Goal: Check status: Check status

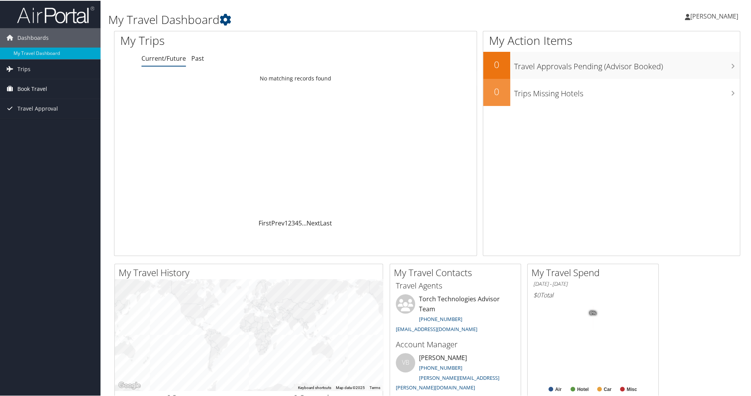
click at [31, 87] on span "Book Travel" at bounding box center [32, 87] width 30 height 19
click at [32, 142] on span "Travel Approval" at bounding box center [37, 142] width 41 height 19
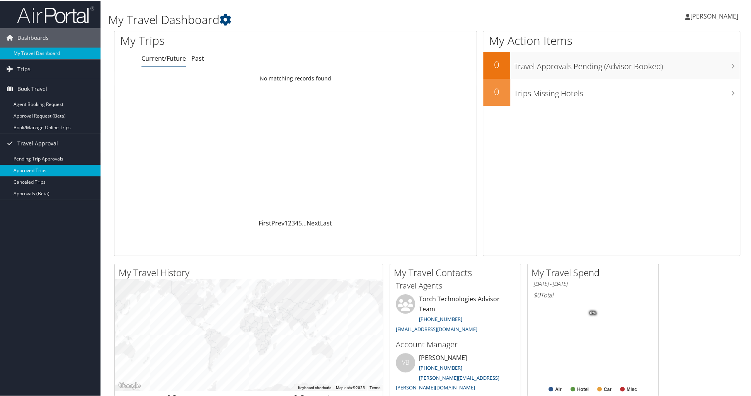
click at [30, 169] on link "Approved Trips" at bounding box center [50, 170] width 100 height 12
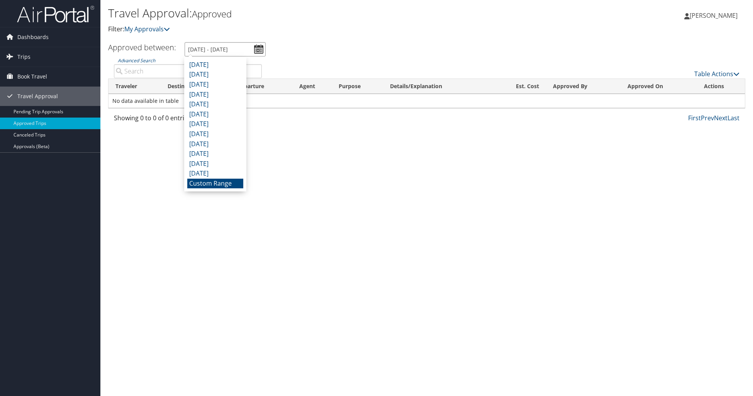
click at [257, 51] on input "8/2/2025 - 9/2/2025" at bounding box center [225, 49] width 81 height 14
click at [228, 183] on li "Custom Range" at bounding box center [215, 183] width 56 height 10
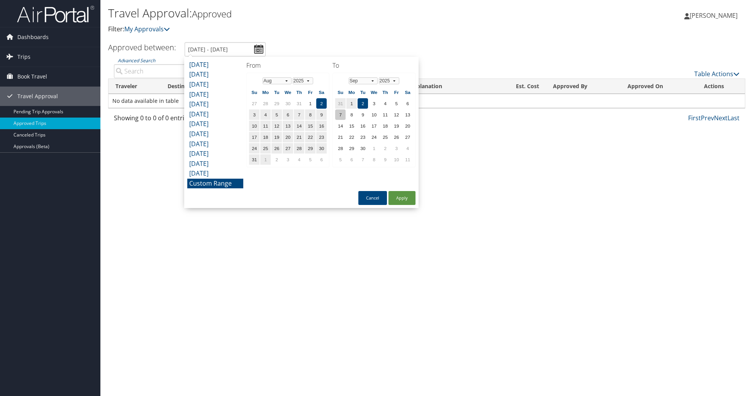
click at [339, 112] on td "7" at bounding box center [340, 114] width 10 height 10
click at [407, 113] on td "13" at bounding box center [408, 114] width 10 height 10
click at [403, 199] on button "Apply" at bounding box center [402, 198] width 27 height 14
type input "8/2/2025 - 9/13/2025"
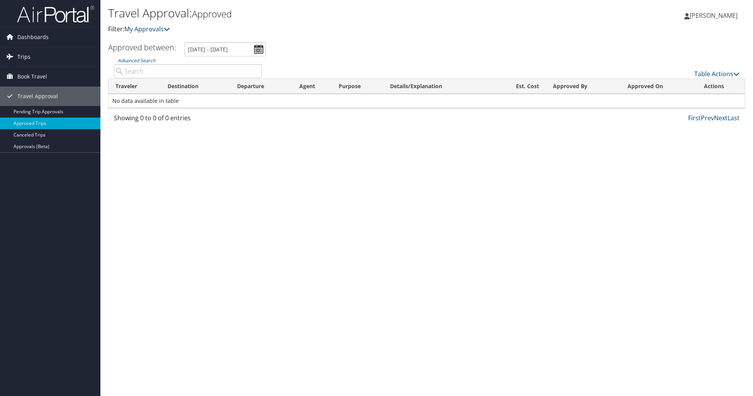
click at [17, 56] on span "Trips" at bounding box center [23, 56] width 13 height 19
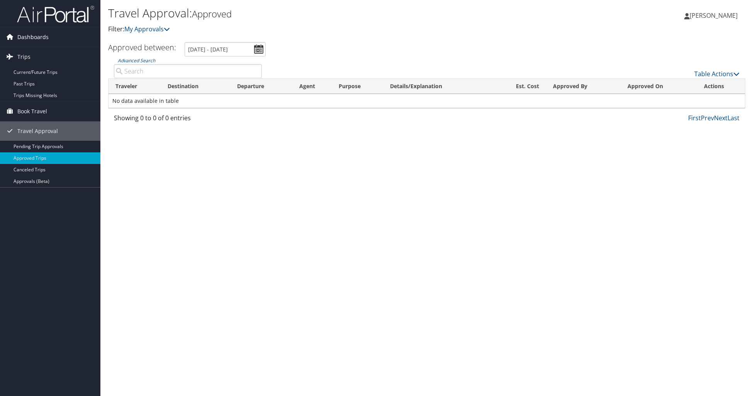
click at [27, 37] on span "Dashboards" at bounding box center [32, 36] width 31 height 19
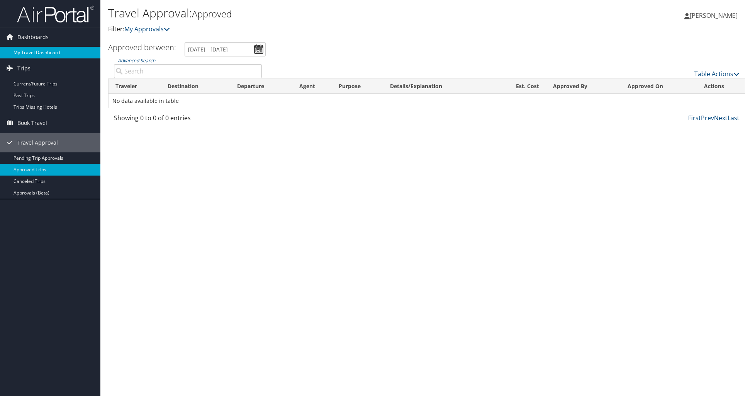
click at [31, 52] on link "My Travel Dashboard" at bounding box center [50, 53] width 100 height 12
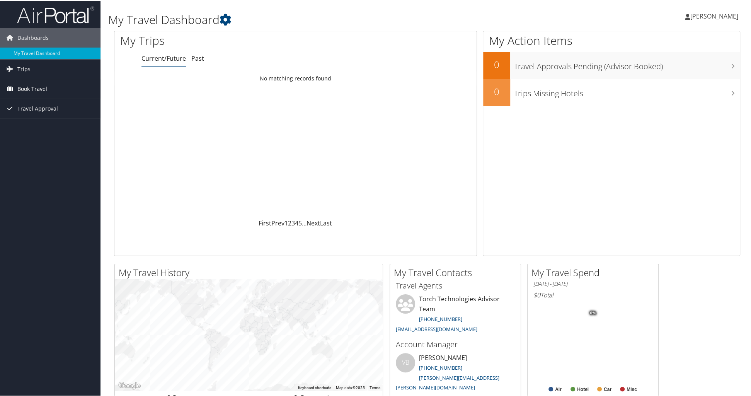
click at [25, 87] on span "Book Travel" at bounding box center [32, 87] width 30 height 19
click at [37, 126] on link "Book/Manage Online Trips" at bounding box center [50, 127] width 100 height 12
